Goal: Task Accomplishment & Management: Use online tool/utility

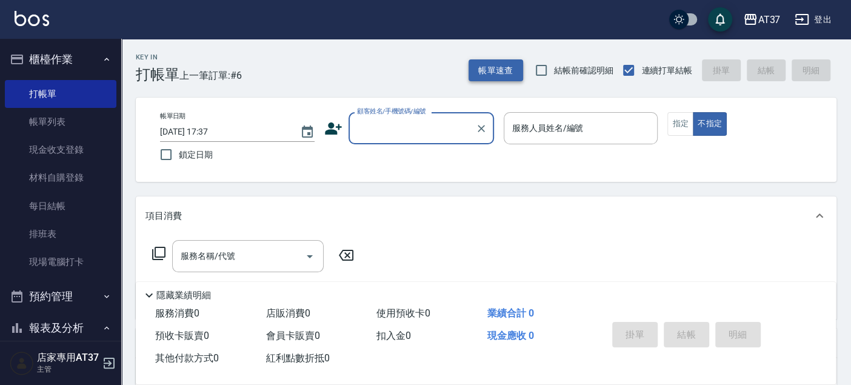
click at [491, 64] on button "帳單速查" at bounding box center [495, 70] width 55 height 22
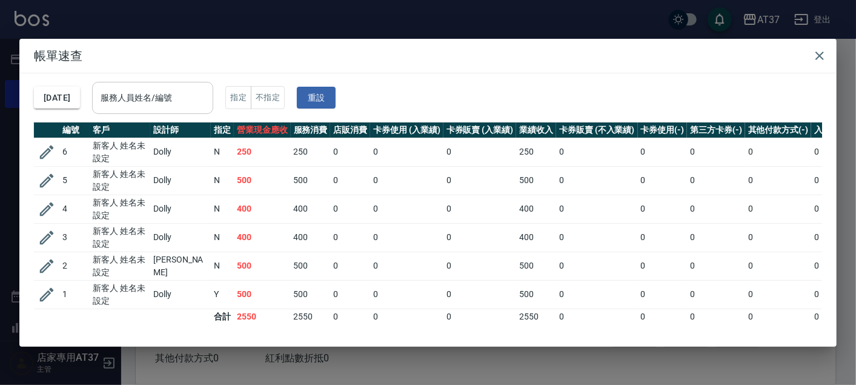
click at [184, 102] on input "服務人員姓名/編號" at bounding box center [153, 97] width 110 height 21
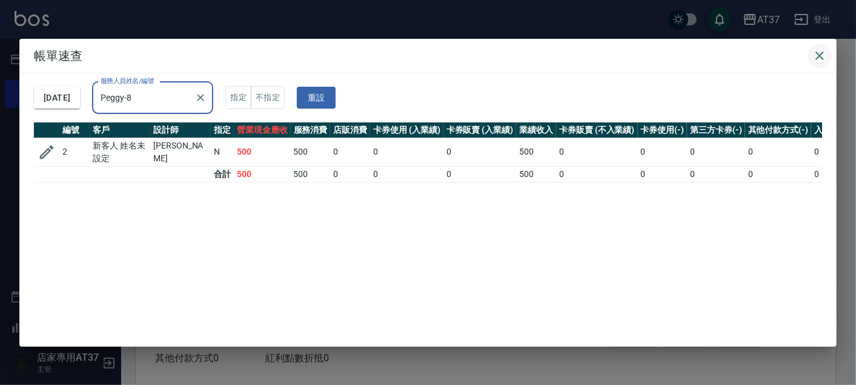
type input "Peggy-8"
click at [821, 48] on icon "button" at bounding box center [819, 55] width 15 height 15
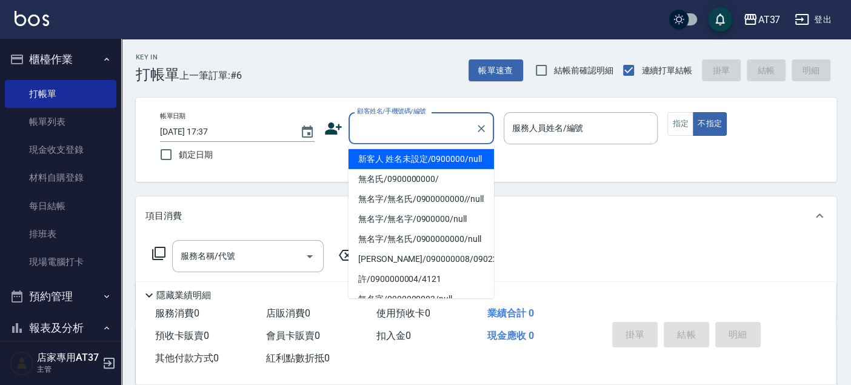
click at [451, 128] on input "顧客姓名/手機號碼/編號" at bounding box center [412, 128] width 116 height 21
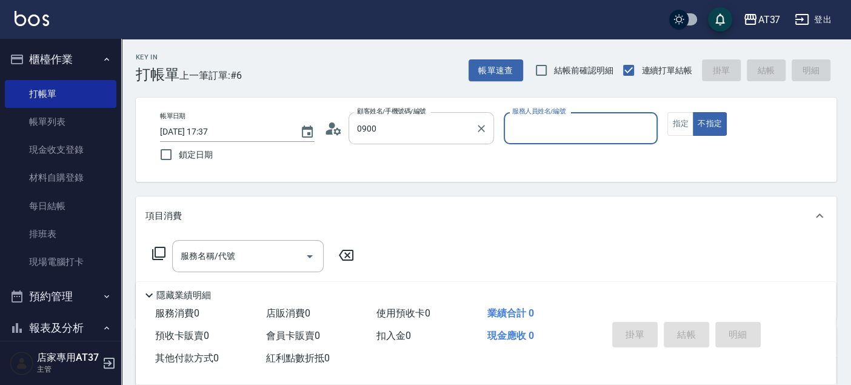
type input "新客人 姓名未設定/0900000/null"
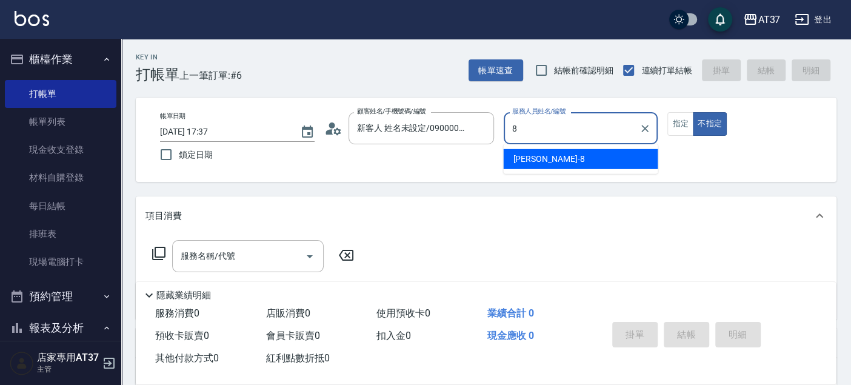
click at [633, 160] on div "Peggy -8" at bounding box center [580, 159] width 154 height 20
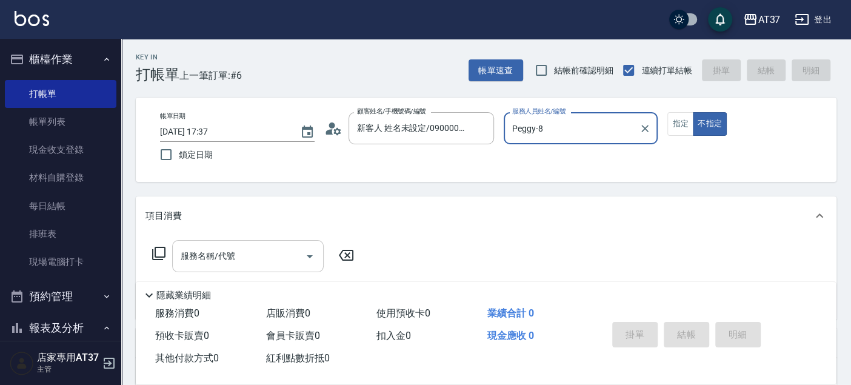
click at [222, 268] on div "服務名稱/代號" at bounding box center [247, 256] width 151 height 32
type input "Peggy-8"
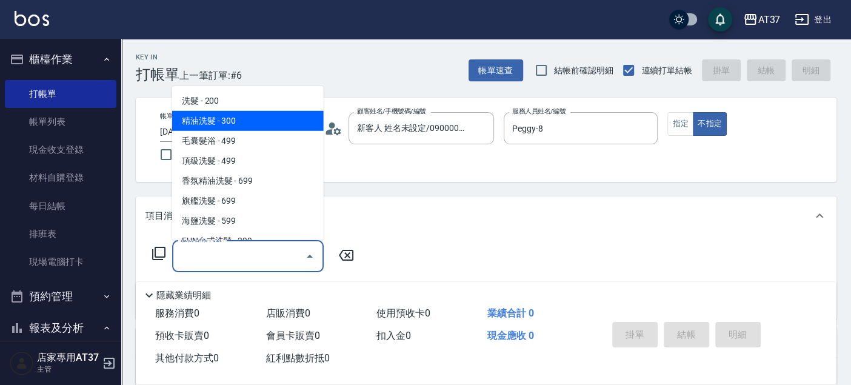
click at [258, 119] on span "精油洗髮 - 300" at bounding box center [247, 121] width 151 height 20
type input "精油洗髮(102)"
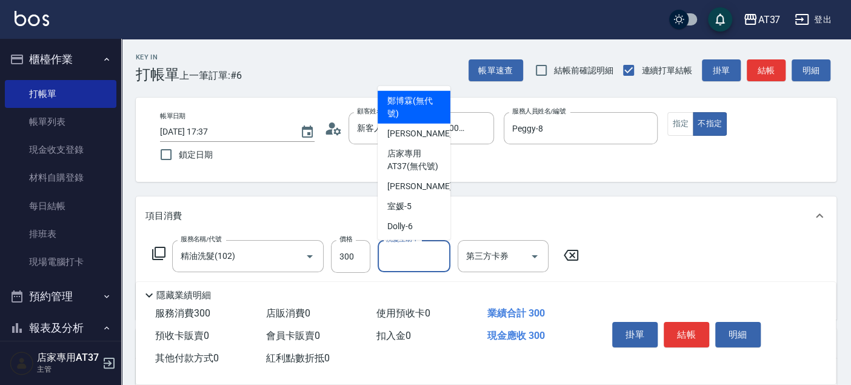
click at [431, 264] on input "洗髮互助-1" at bounding box center [414, 255] width 62 height 21
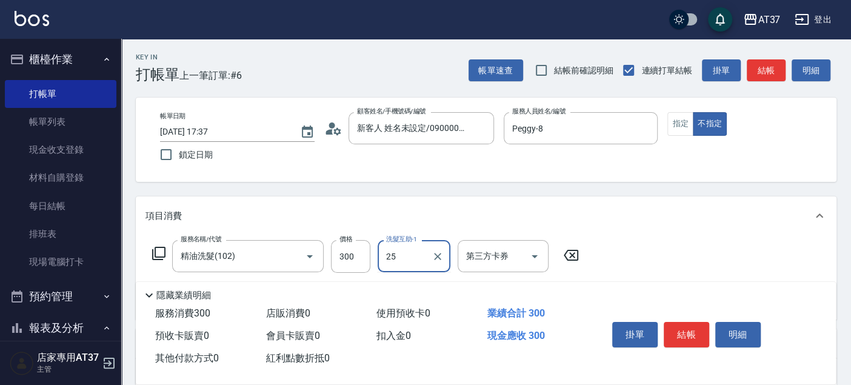
type input "子筠-25"
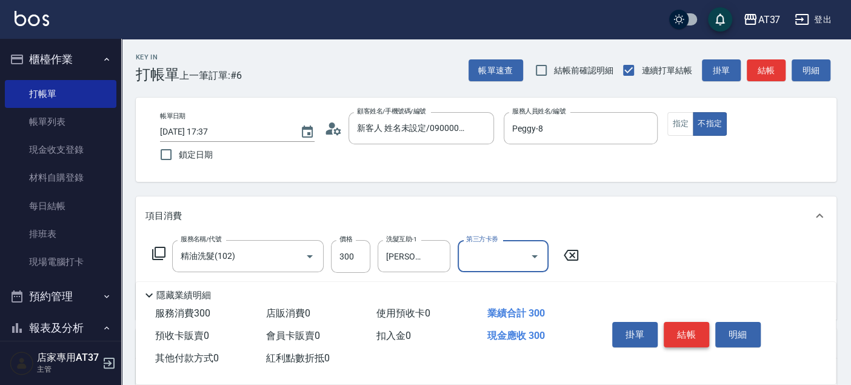
click at [682, 326] on button "結帳" at bounding box center [685, 334] width 45 height 25
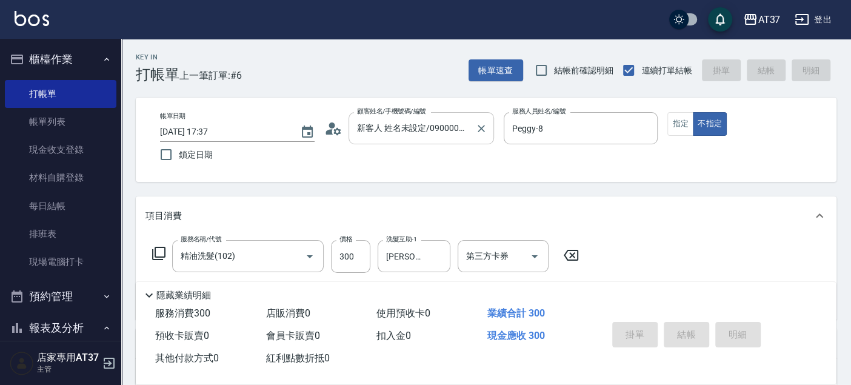
type input "2025/08/20 18:32"
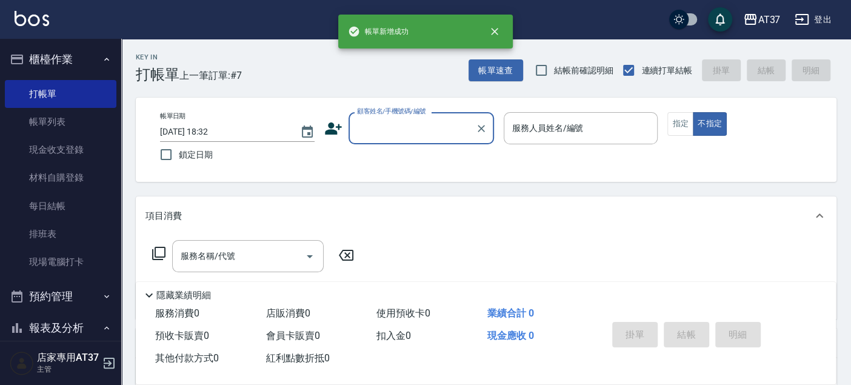
click at [324, 133] on icon at bounding box center [333, 128] width 18 height 18
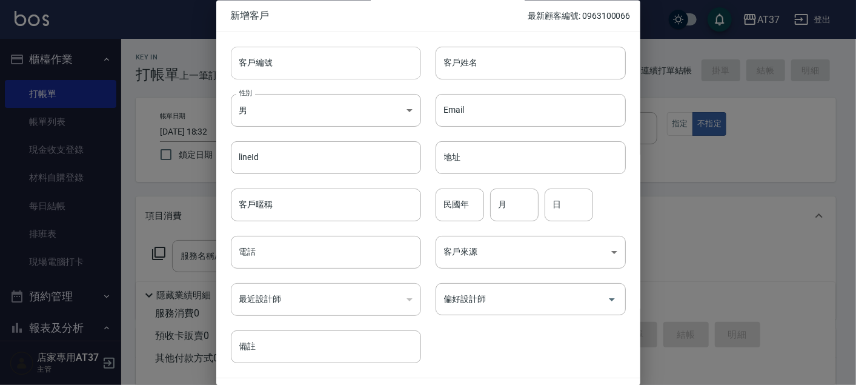
click at [285, 61] on input "客戶編號" at bounding box center [326, 63] width 190 height 33
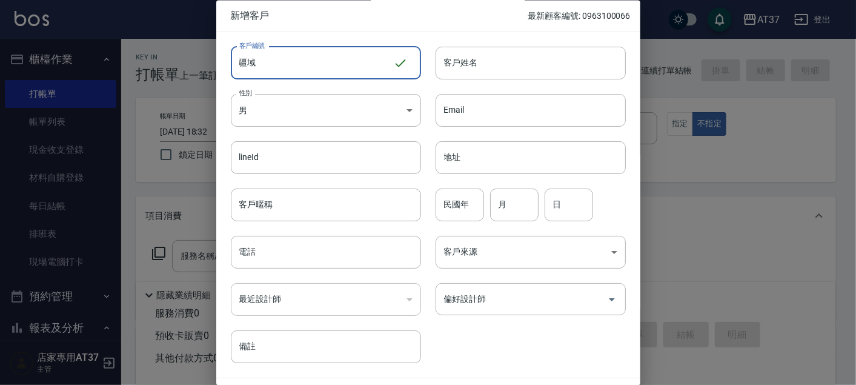
type input "將"
type input "0976554347"
click at [529, 76] on input "客戶姓名" at bounding box center [531, 63] width 190 height 33
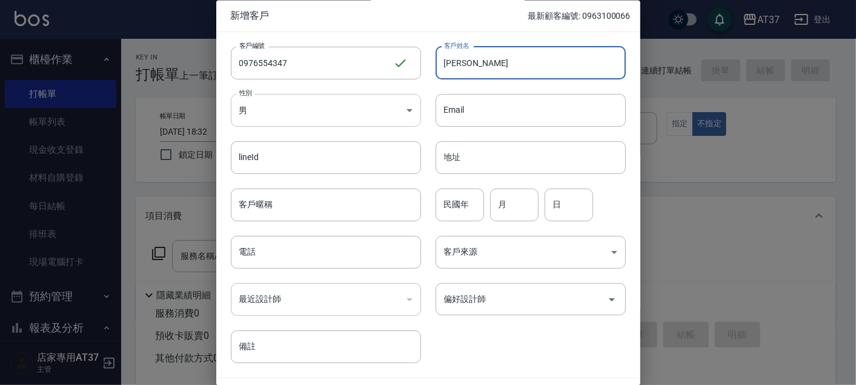
type input "江育萱"
click at [343, 102] on body "AT37 登出 櫃檯作業 打帳單 帳單列表 現金收支登錄 材料自購登錄 每日結帳 排班表 現場電腦打卡 預約管理 預約管理 單日預約紀錄 單週預約紀錄 報表及…" at bounding box center [428, 294] width 856 height 588
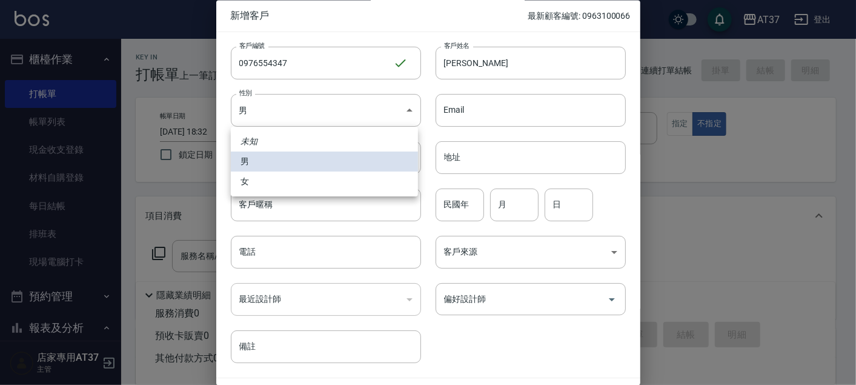
click at [325, 179] on li "女" at bounding box center [324, 181] width 187 height 20
type input "FEMALE"
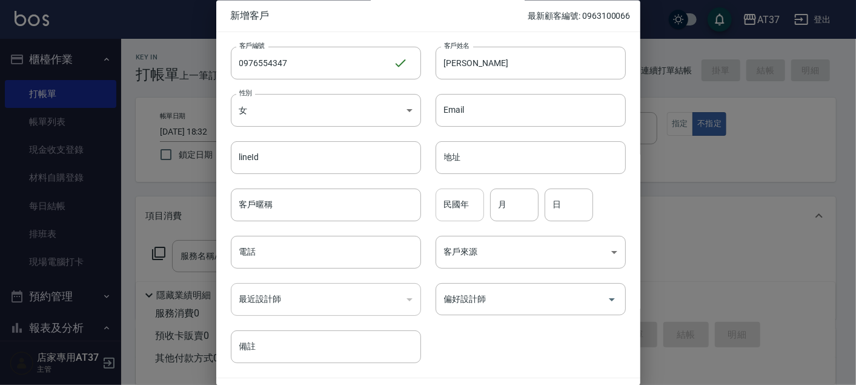
click at [459, 209] on input "民國年" at bounding box center [460, 204] width 48 height 33
type input "76"
type input "09"
type input "25"
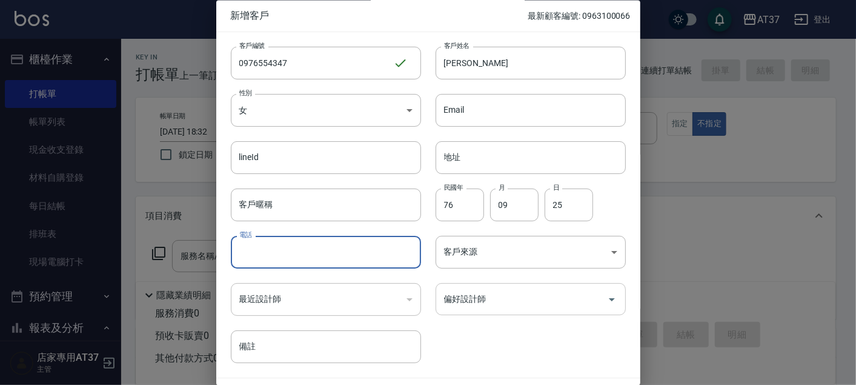
click at [457, 303] on input "偏好設計師" at bounding box center [521, 299] width 161 height 21
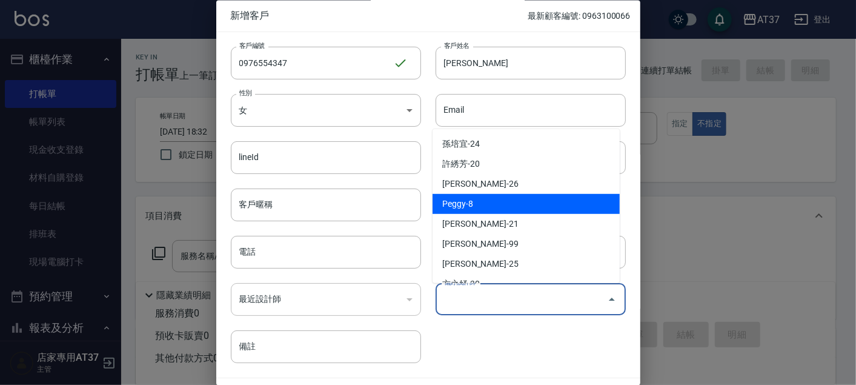
click at [484, 207] on li "Peggy-8" at bounding box center [526, 204] width 187 height 20
type input "Peggy"
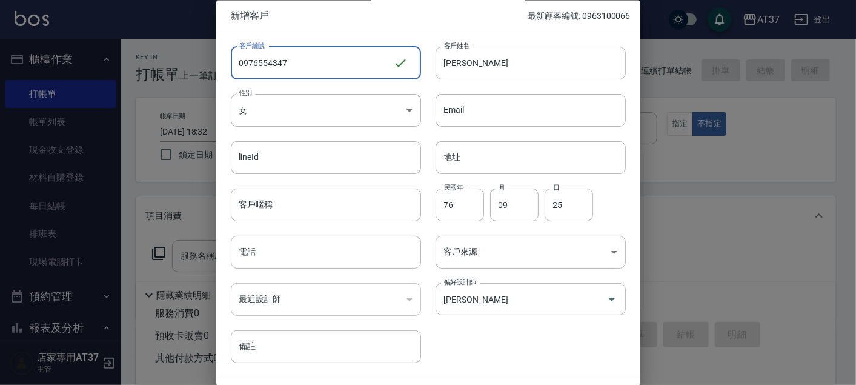
drag, startPoint x: 296, startPoint y: 65, endPoint x: 230, endPoint y: 61, distance: 65.6
click at [231, 61] on input "0976554347" at bounding box center [312, 63] width 162 height 33
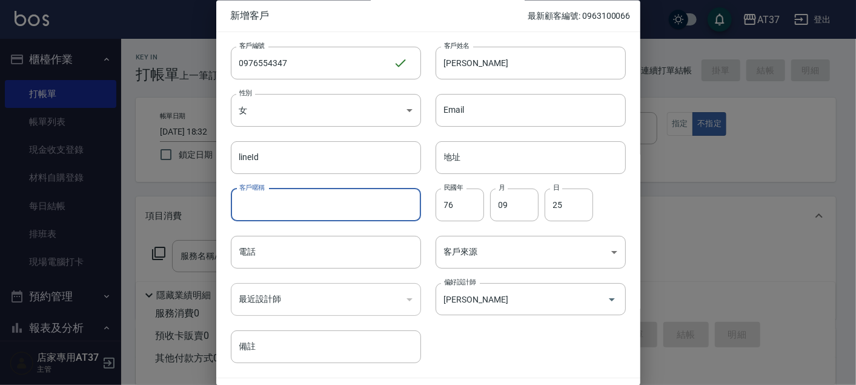
click at [261, 199] on div "客戶暱稱 客戶暱稱" at bounding box center [326, 204] width 190 height 33
click at [241, 254] on input "電話" at bounding box center [326, 252] width 190 height 33
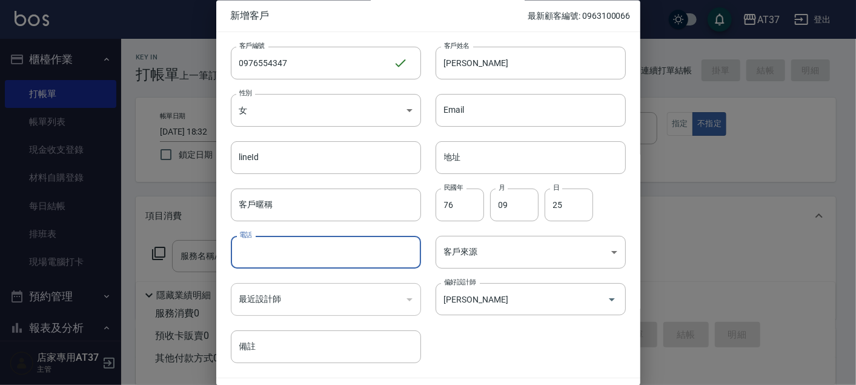
paste input "0976554347"
type input "0976554347"
click at [492, 325] on div "客戶編號 0976554347 ​ 客戶編號 客戶姓名 江育萱 客戶姓名 性別 女 FEMALE 性別 Email Email lineId lineId 地…" at bounding box center [421, 197] width 410 height 331
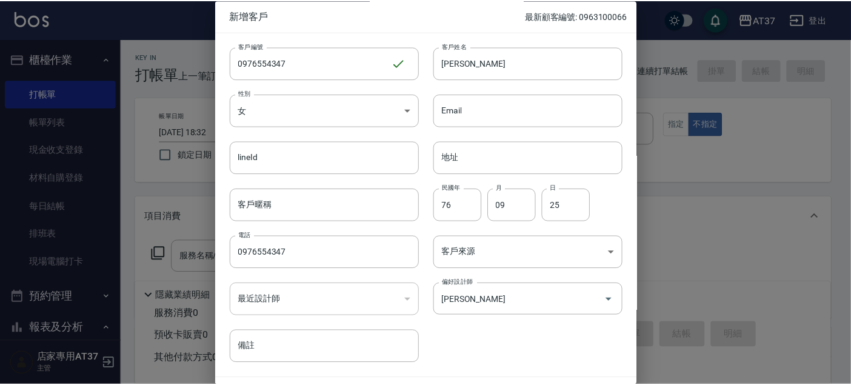
scroll to position [35, 0]
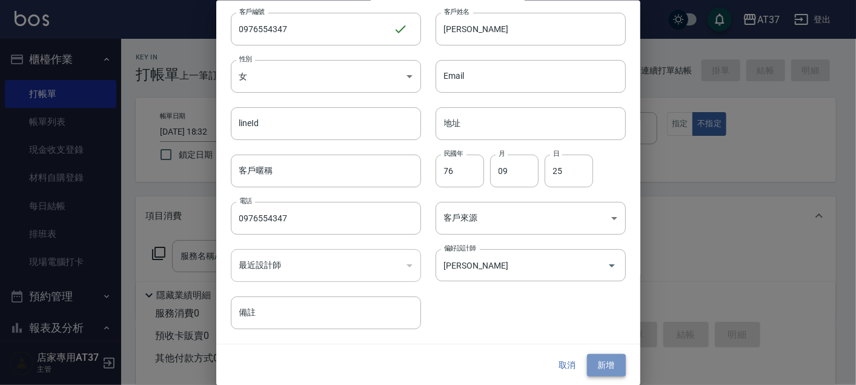
click at [594, 358] on button "新增" at bounding box center [606, 365] width 39 height 22
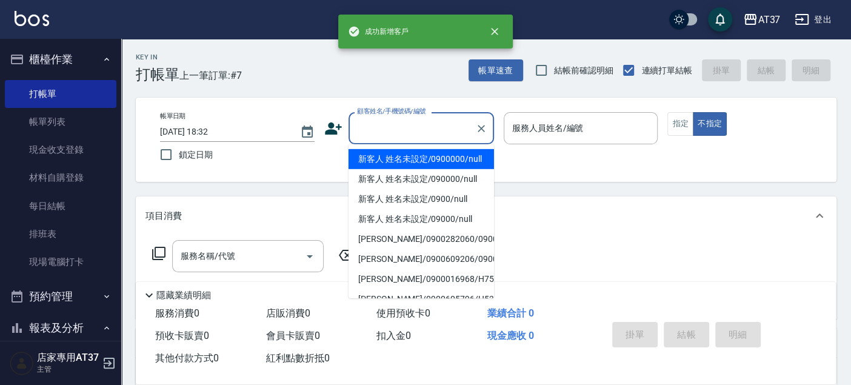
click at [445, 119] on input "顧客姓名/手機號碼/編號" at bounding box center [412, 128] width 116 height 21
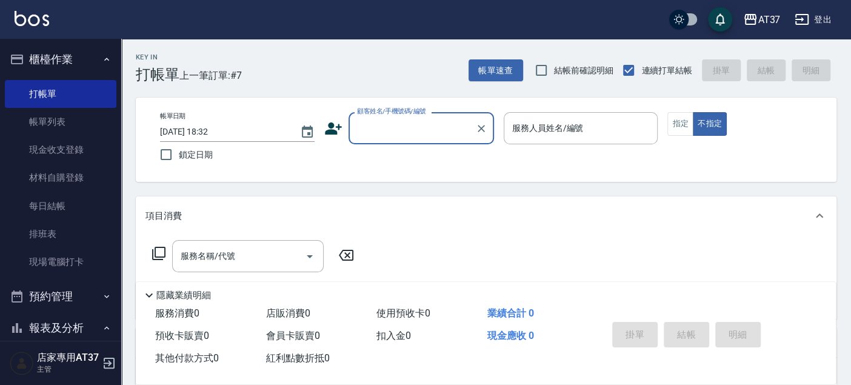
paste input "0976554347"
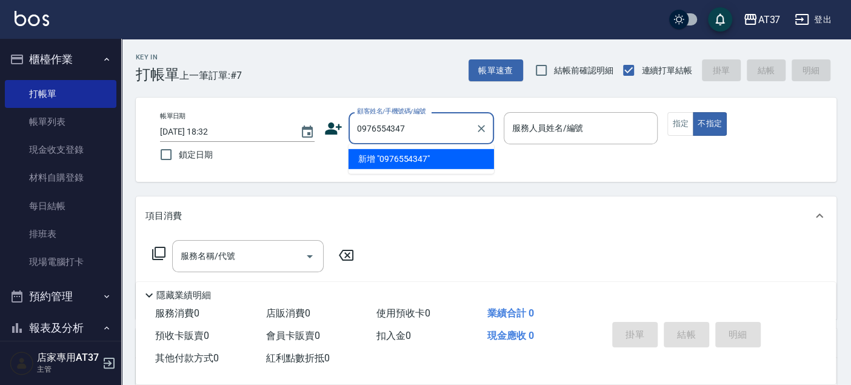
type input "江育萱/0976554347/0976554347"
type input "Peggy-8"
click at [407, 163] on li "江育萱/0976554347/0976554347" at bounding box center [420, 159] width 145 height 20
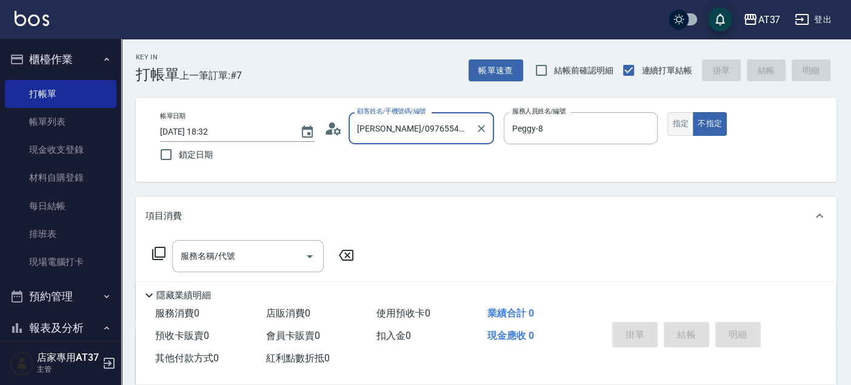
type input "江育萱/0976554347/0976554347"
click at [685, 121] on button "指定" at bounding box center [680, 124] width 26 height 24
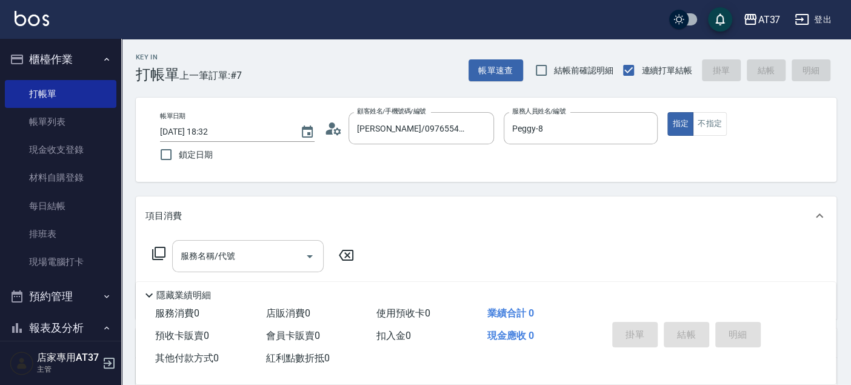
click at [284, 263] on input "服務名稱/代號" at bounding box center [239, 255] width 122 height 21
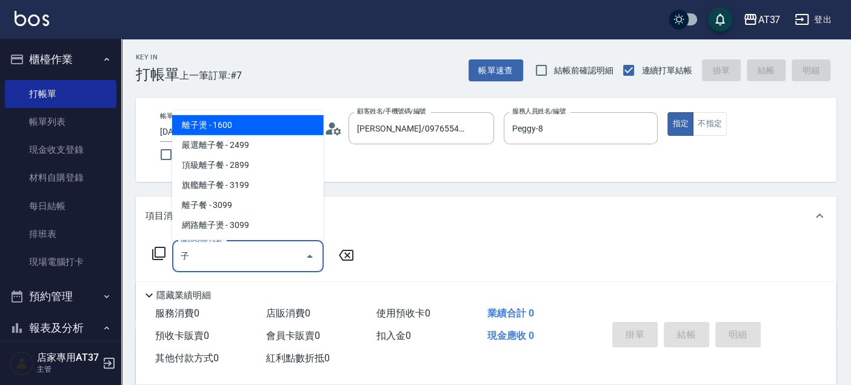
click at [275, 128] on span "離子燙 - 1600" at bounding box center [247, 125] width 151 height 20
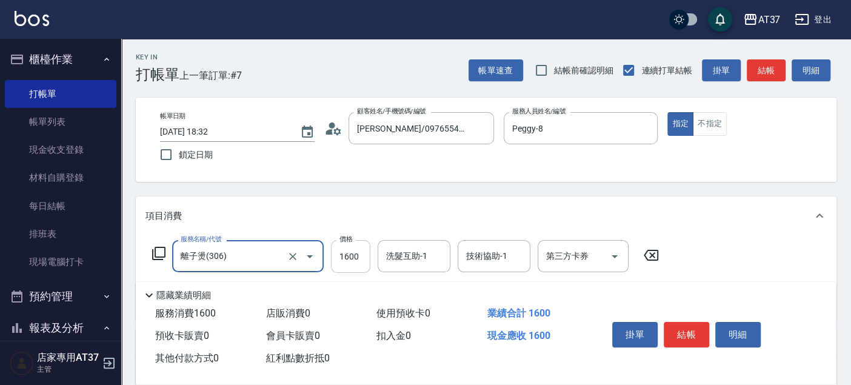
type input "離子燙(306)"
click at [344, 246] on input "1600" at bounding box center [350, 256] width 39 height 33
type input "3099"
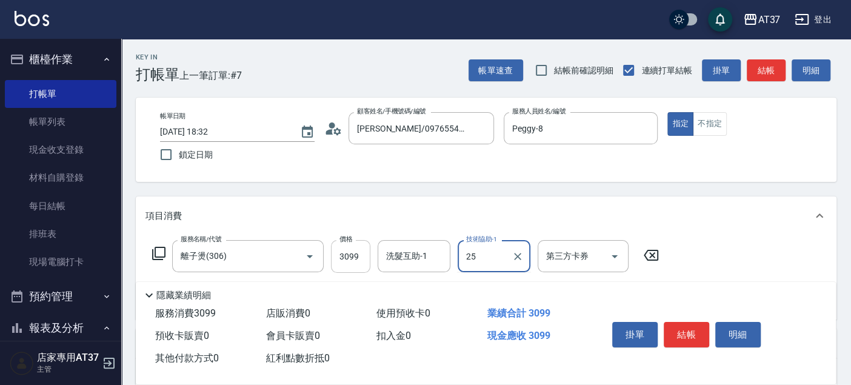
type input "子筠-25"
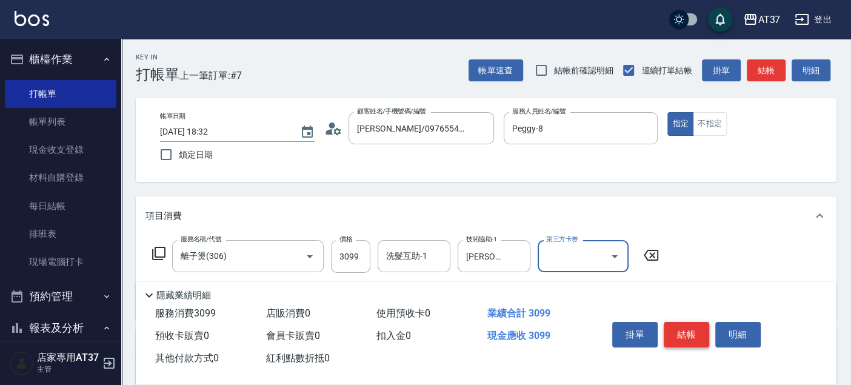
click at [679, 324] on button "結帳" at bounding box center [685, 334] width 45 height 25
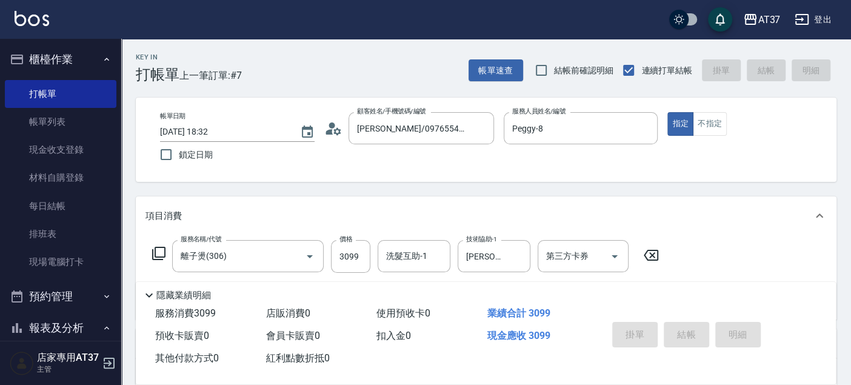
type input "2025/08/20 18:33"
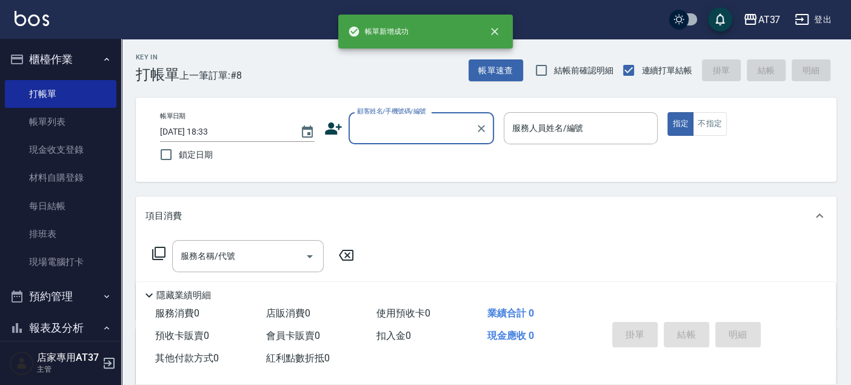
scroll to position [0, 0]
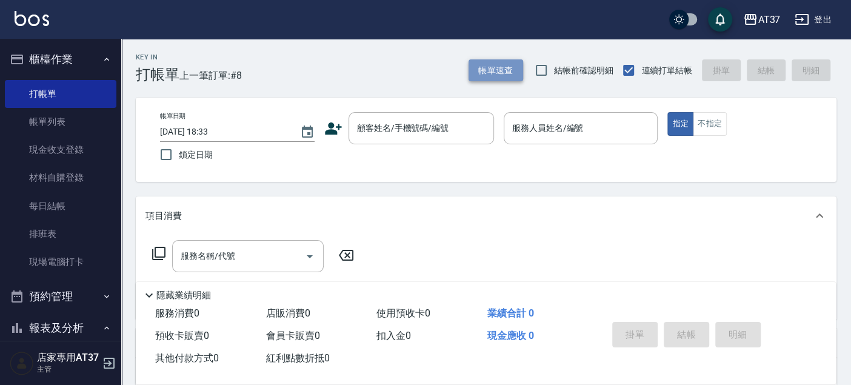
click at [511, 62] on button "帳單速查" at bounding box center [495, 70] width 55 height 22
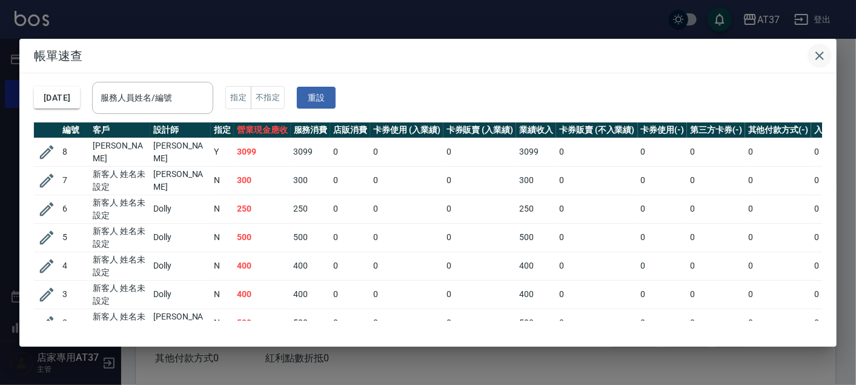
click at [819, 57] on icon "button" at bounding box center [819, 55] width 15 height 15
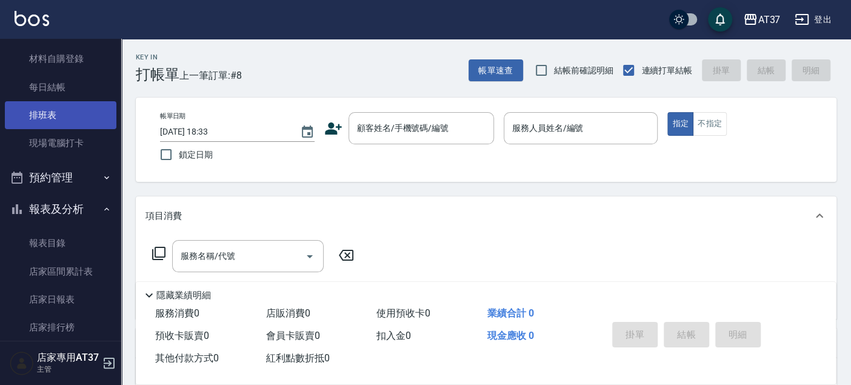
scroll to position [135, 0]
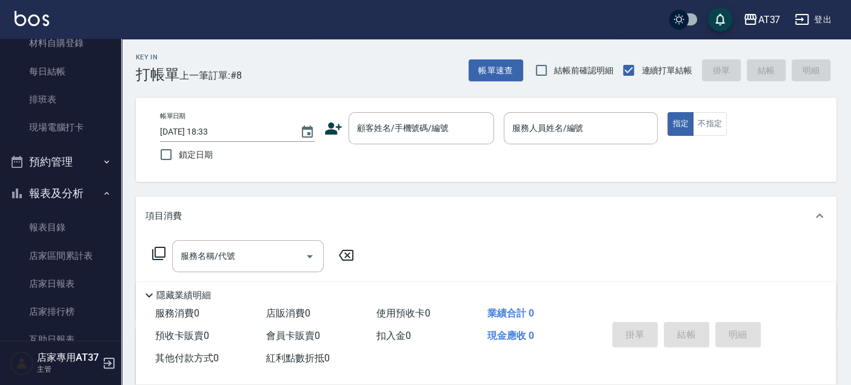
drag, startPoint x: 59, startPoint y: 274, endPoint x: 164, endPoint y: 270, distance: 104.9
click at [59, 274] on link "店家日報表" at bounding box center [60, 284] width 111 height 28
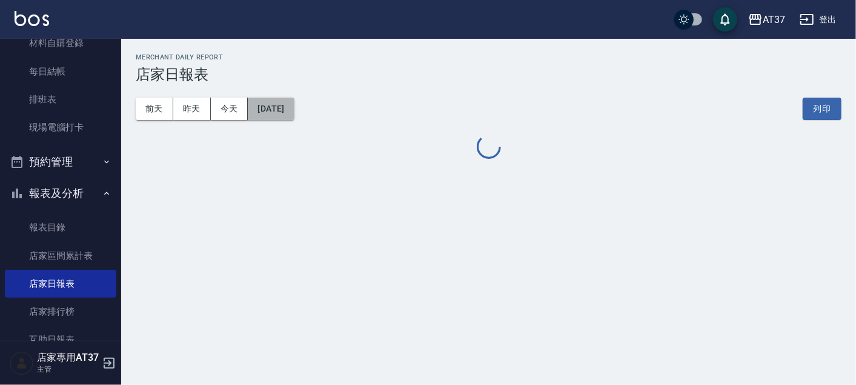
click at [294, 112] on button "2025/08/20" at bounding box center [271, 109] width 46 height 22
click at [294, 107] on button "2025/08/20" at bounding box center [271, 109] width 46 height 22
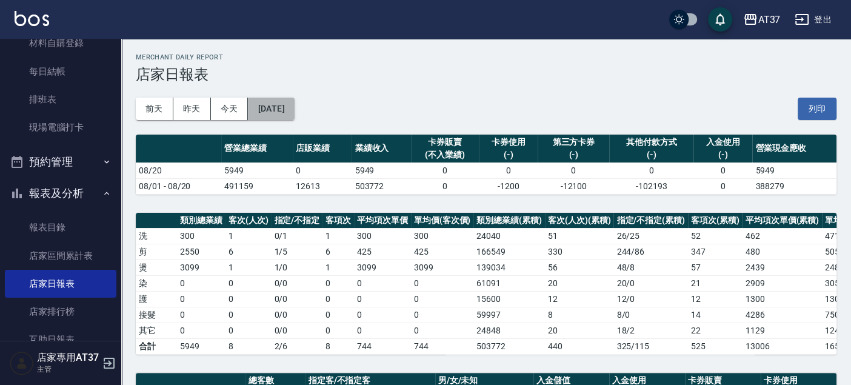
click at [294, 111] on button "2025/08/20" at bounding box center [271, 109] width 46 height 22
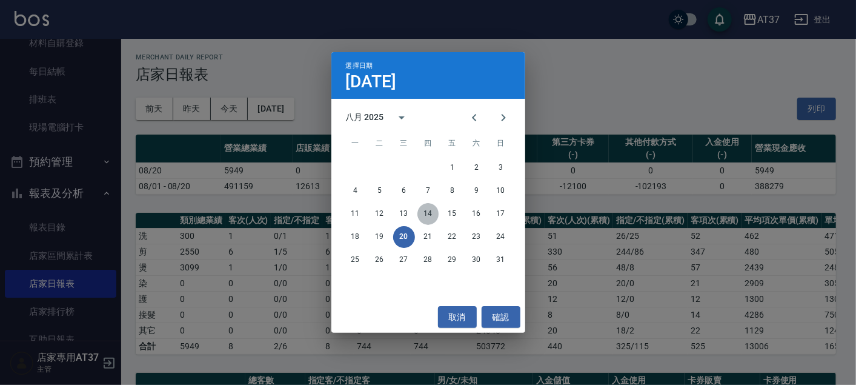
click at [425, 211] on button "14" at bounding box center [428, 214] width 22 height 22
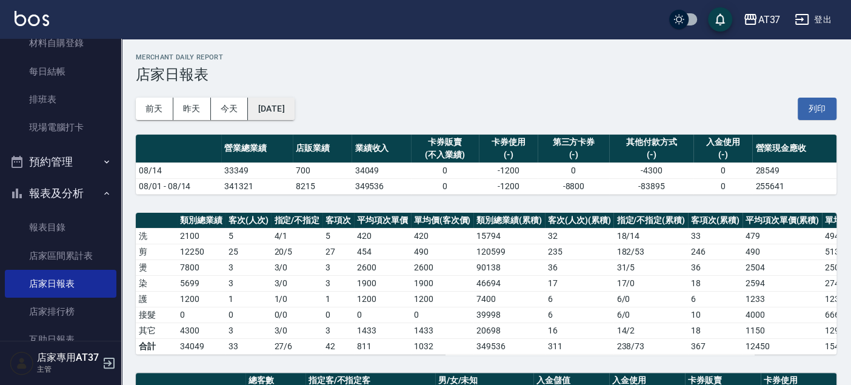
click at [288, 114] on button "2025/08/14" at bounding box center [271, 109] width 46 height 22
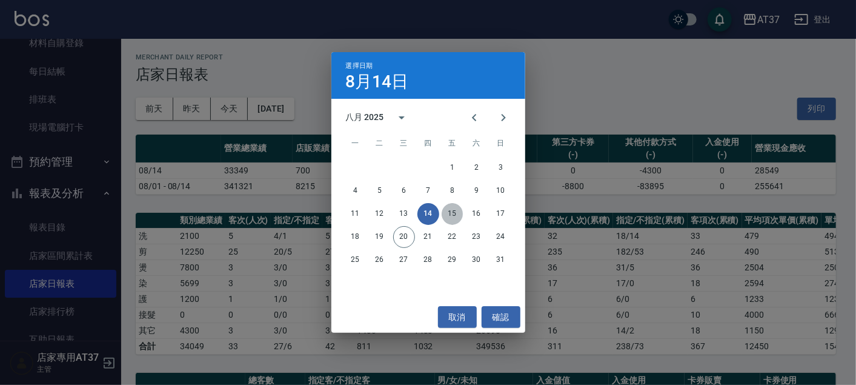
click at [451, 214] on button "15" at bounding box center [453, 214] width 22 height 22
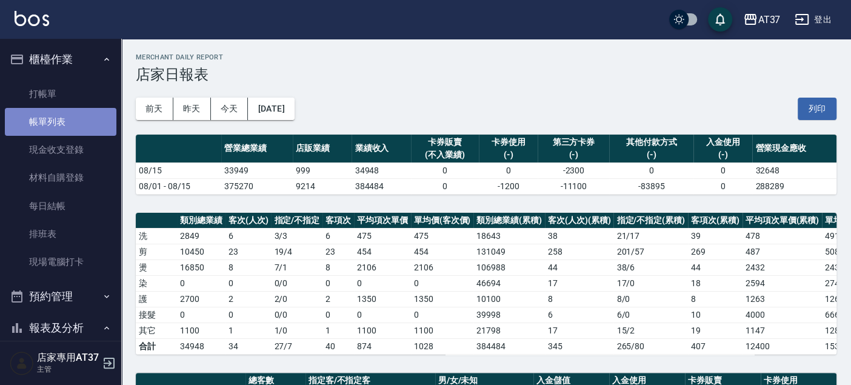
click at [67, 118] on link "帳單列表" at bounding box center [60, 122] width 111 height 28
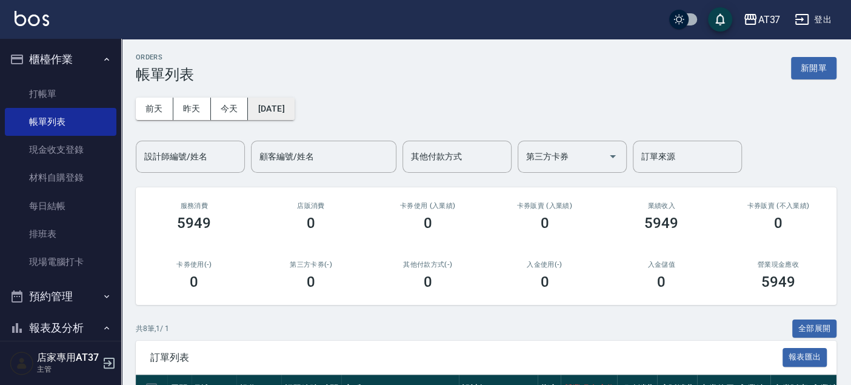
click at [287, 108] on button "2025/08/20" at bounding box center [271, 109] width 46 height 22
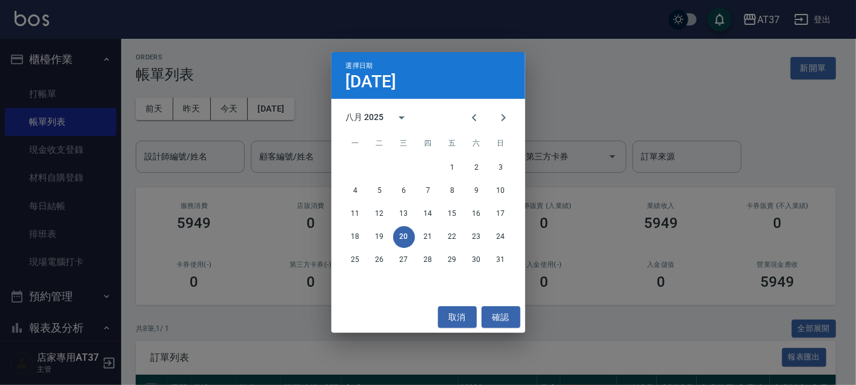
click at [307, 89] on div "選擇日期 8月20日 八月 2025 一 二 三 四 五 六 日 1 2 3 4 5 6 7 8 9 10 11 12 13 14 15 16 17 18 1…" at bounding box center [428, 192] width 856 height 385
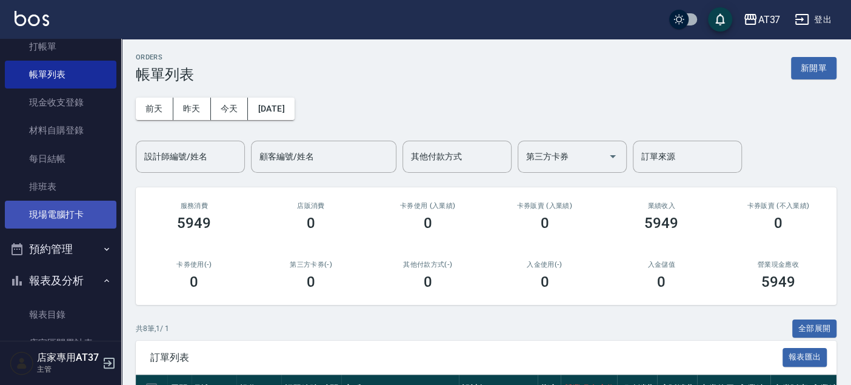
scroll to position [135, 0]
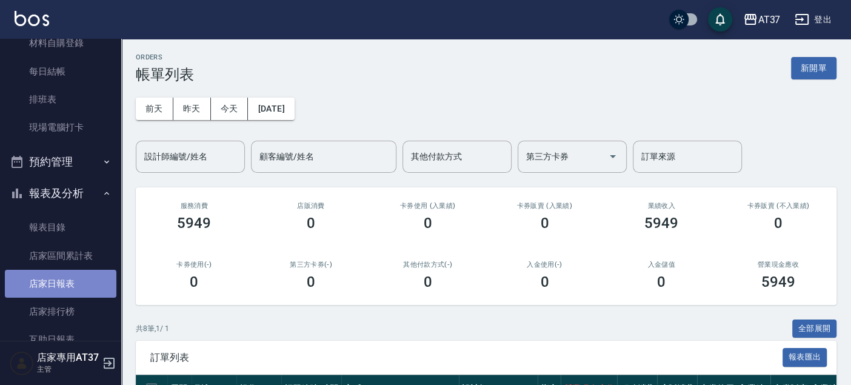
click at [65, 276] on link "店家日報表" at bounding box center [60, 284] width 111 height 28
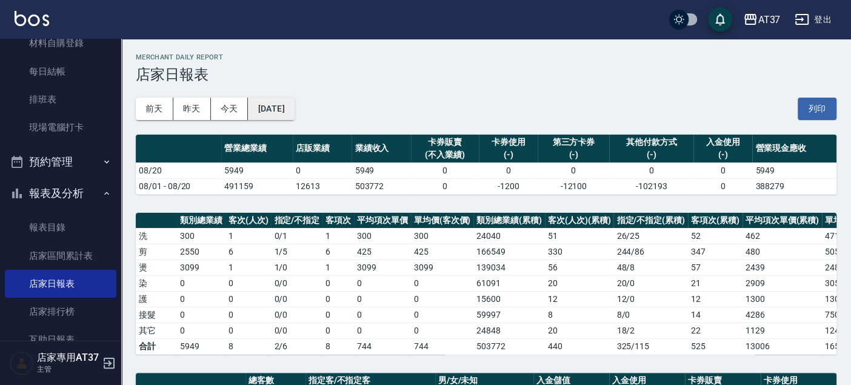
drag, startPoint x: 316, startPoint y: 98, endPoint x: 307, endPoint y: 107, distance: 12.9
click at [315, 101] on div "前天 昨天 今天 2025/08/20 列印" at bounding box center [486, 108] width 700 height 51
click at [294, 107] on button "2025/08/20" at bounding box center [271, 109] width 46 height 22
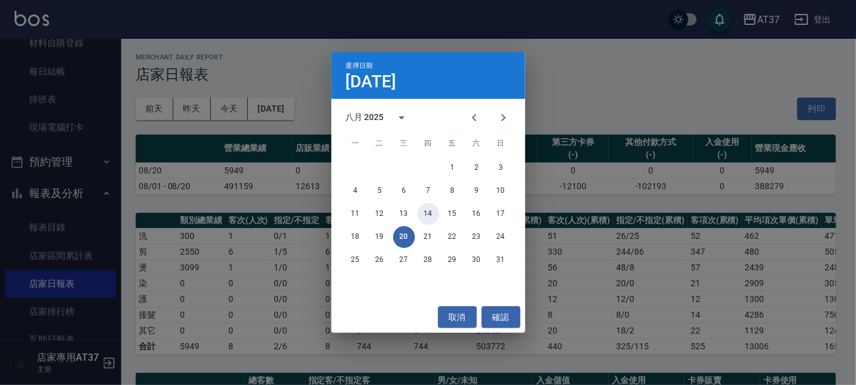
click at [424, 213] on button "14" at bounding box center [428, 214] width 22 height 22
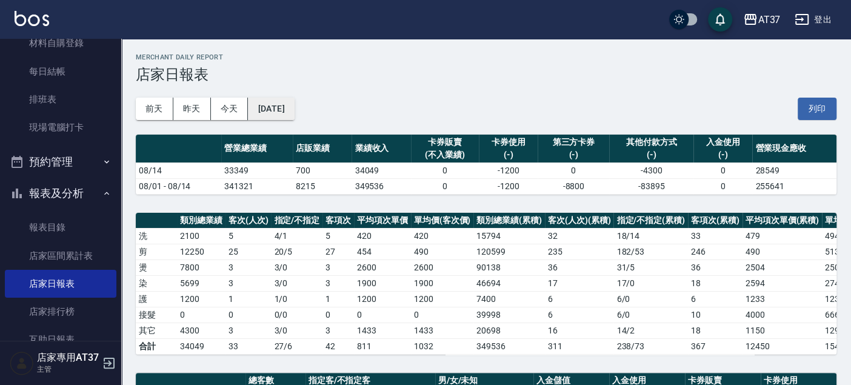
click at [294, 104] on button "2025/08/14" at bounding box center [271, 109] width 46 height 22
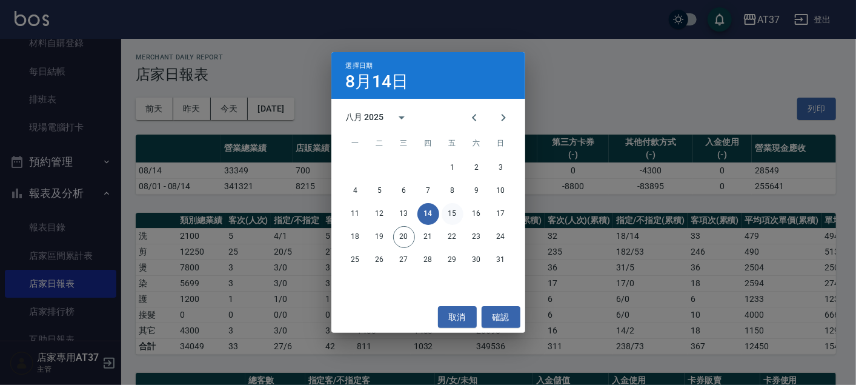
click at [453, 213] on button "15" at bounding box center [453, 214] width 22 height 22
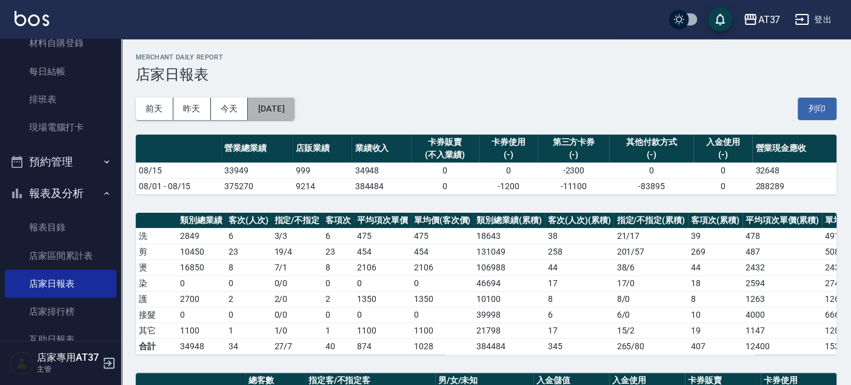
click at [293, 107] on button "2025/08/15" at bounding box center [271, 109] width 46 height 22
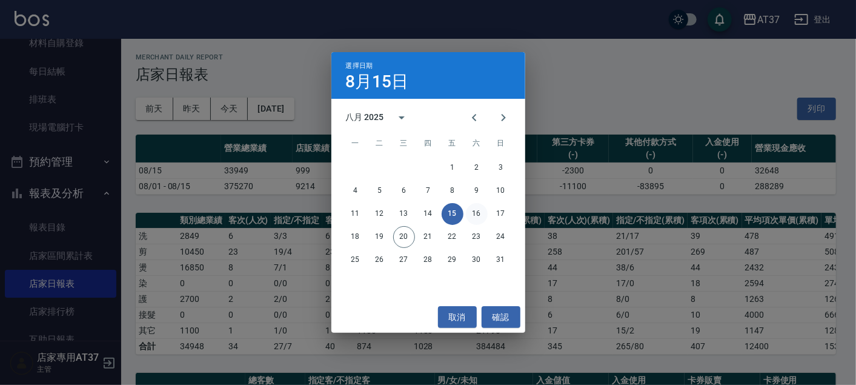
click at [467, 216] on button "16" at bounding box center [477, 214] width 22 height 22
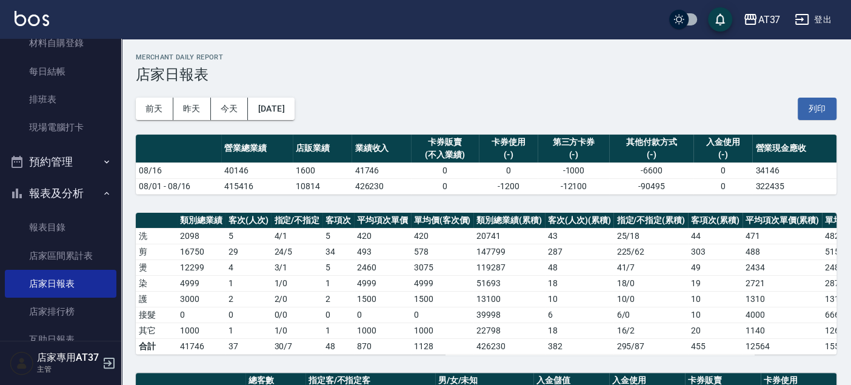
click at [306, 119] on div "前天 昨天 今天 2025/08/16 列印" at bounding box center [486, 108] width 700 height 51
click at [294, 110] on button "2025/08/16" at bounding box center [271, 109] width 46 height 22
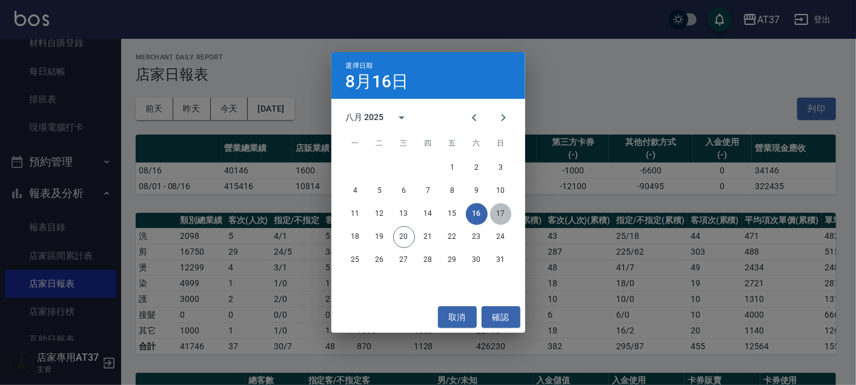
click at [502, 216] on button "17" at bounding box center [501, 214] width 22 height 22
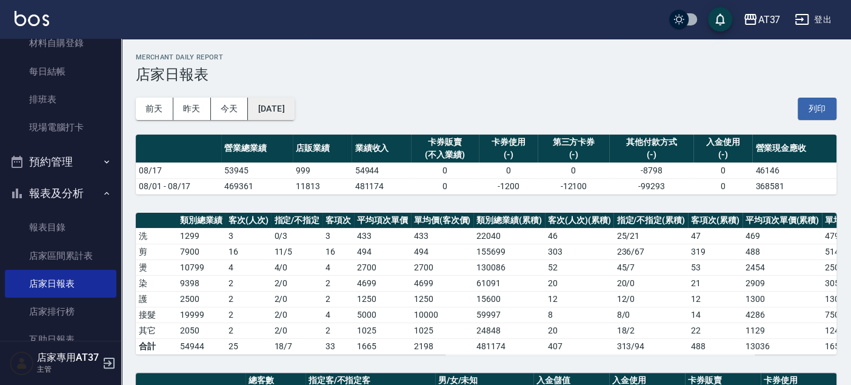
click at [285, 102] on button "2025/08/17" at bounding box center [271, 109] width 46 height 22
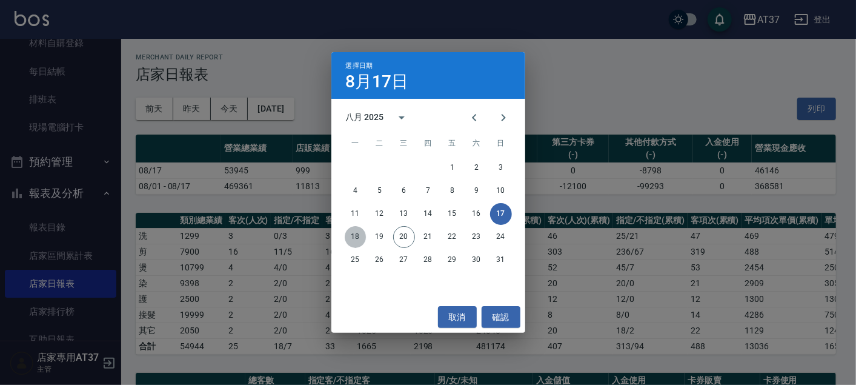
click at [357, 234] on button "18" at bounding box center [356, 237] width 22 height 22
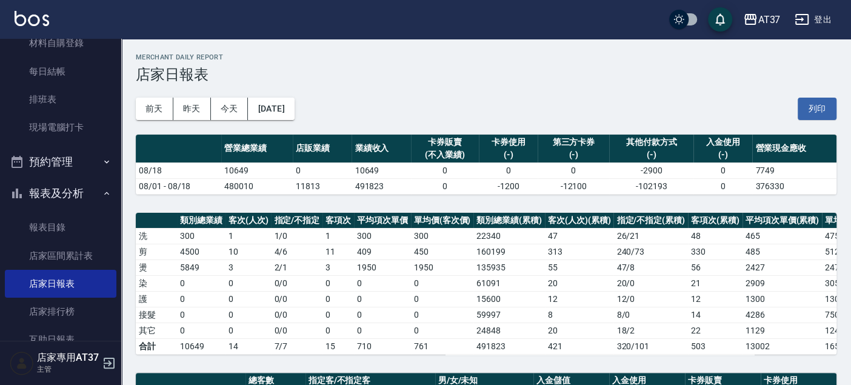
click at [284, 95] on div "前天 昨天 今天 2025/08/18 列印" at bounding box center [486, 108] width 700 height 51
click at [286, 98] on button "2025/08/18" at bounding box center [271, 109] width 46 height 22
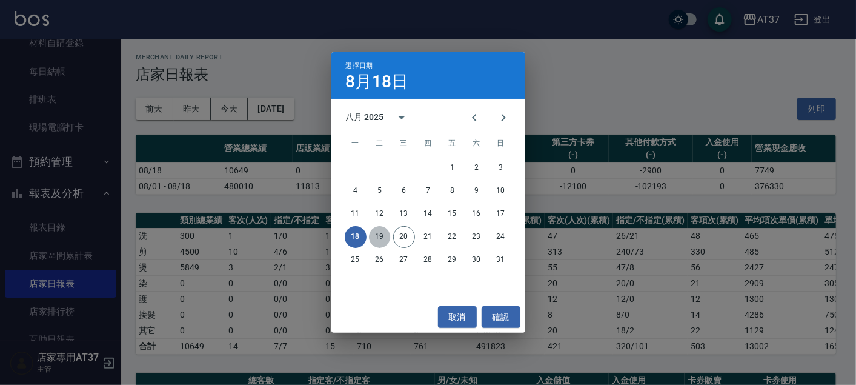
click at [380, 236] on button "19" at bounding box center [380, 237] width 22 height 22
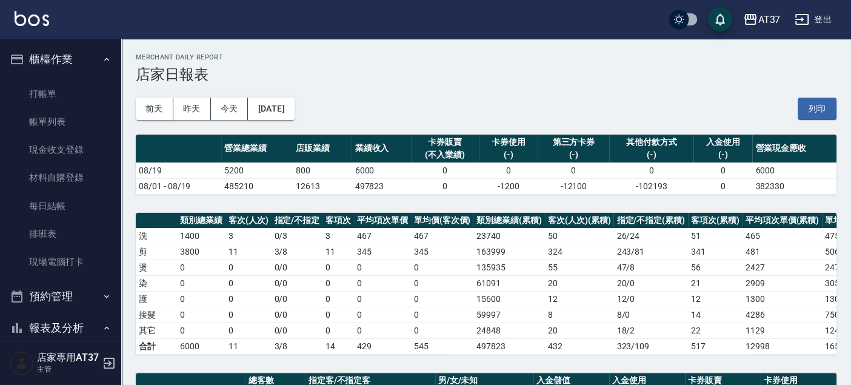
drag, startPoint x: 67, startPoint y: 86, endPoint x: 169, endPoint y: 5, distance: 129.8
click at [67, 86] on link "打帳單" at bounding box center [60, 94] width 111 height 28
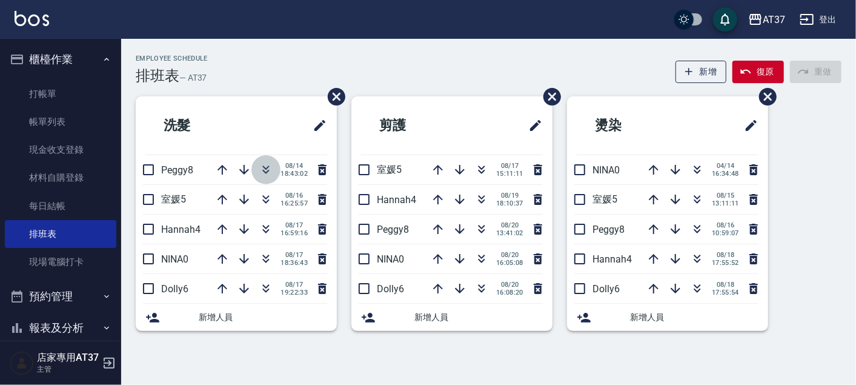
click at [266, 162] on icon "button" at bounding box center [266, 169] width 15 height 15
click at [271, 258] on icon "button" at bounding box center [266, 258] width 15 height 15
